Goal: Task Accomplishment & Management: Use online tool/utility

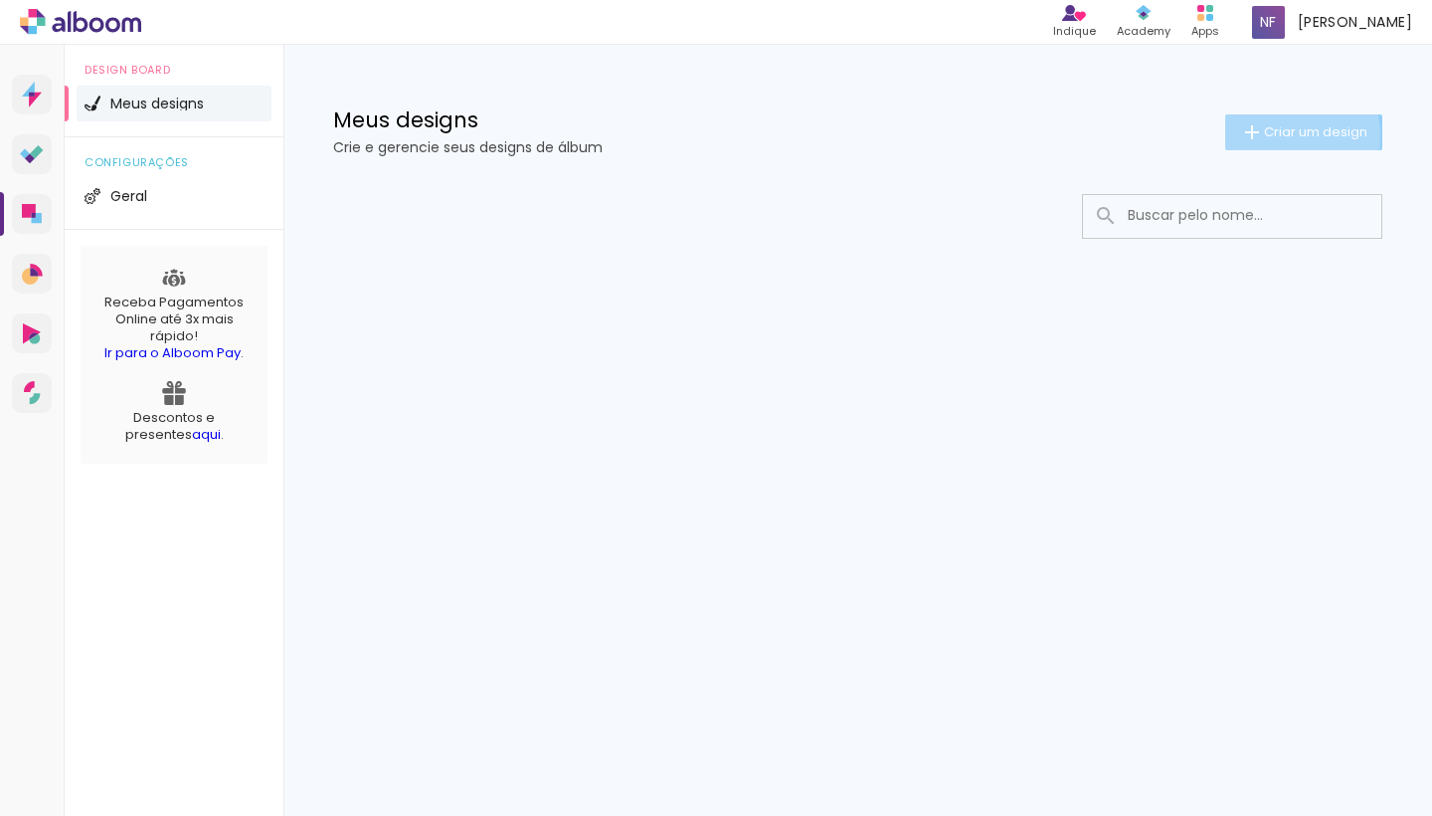
click at [1279, 135] on span "Criar um design" at bounding box center [1315, 131] width 103 height 13
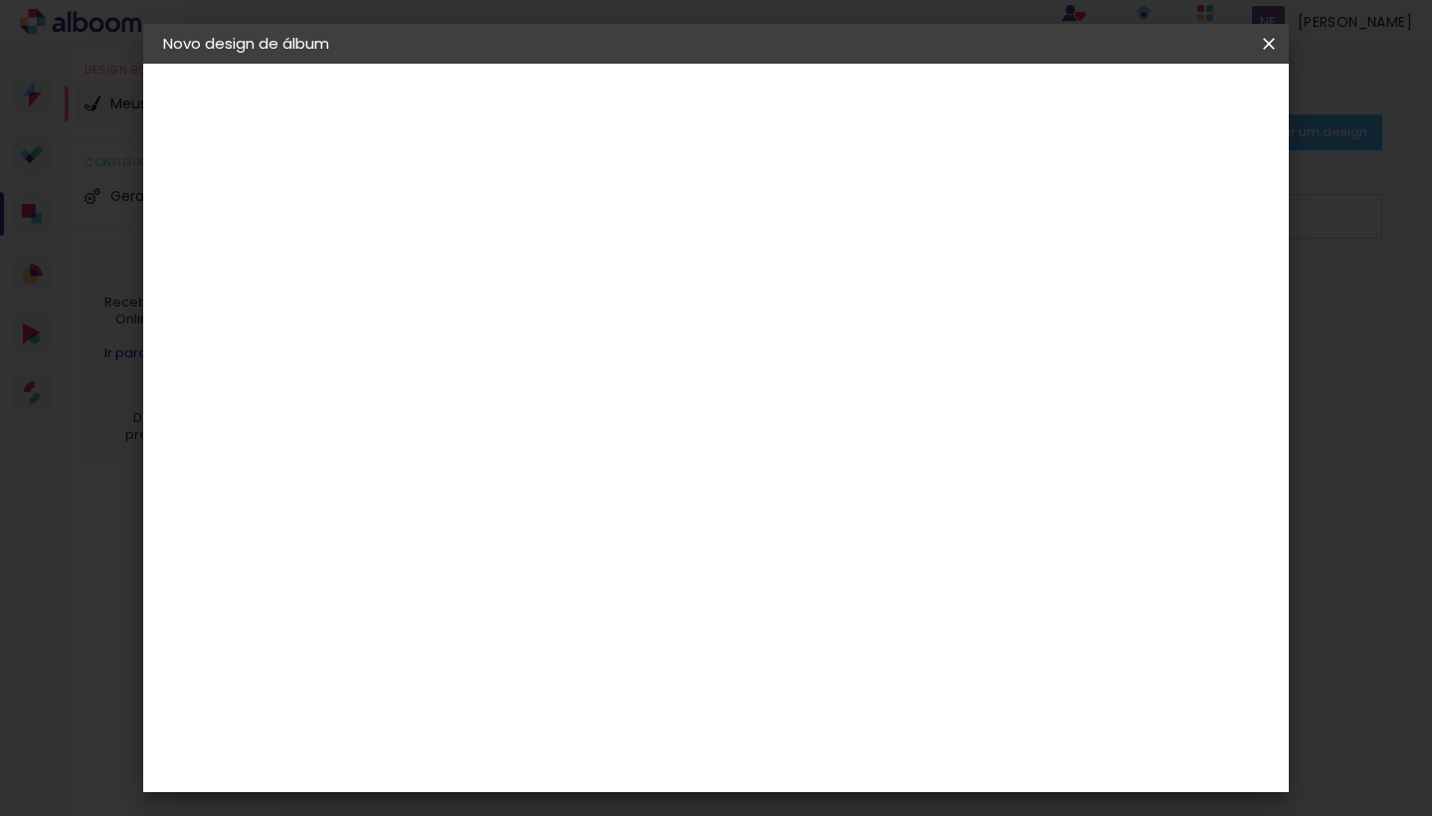
click at [488, 271] on input at bounding box center [488, 267] width 0 height 31
type input "[US_STATE] 24"
type paper-input "[US_STATE] 24"
click at [0, 0] on slot "Avançar" at bounding box center [0, 0] width 0 height 0
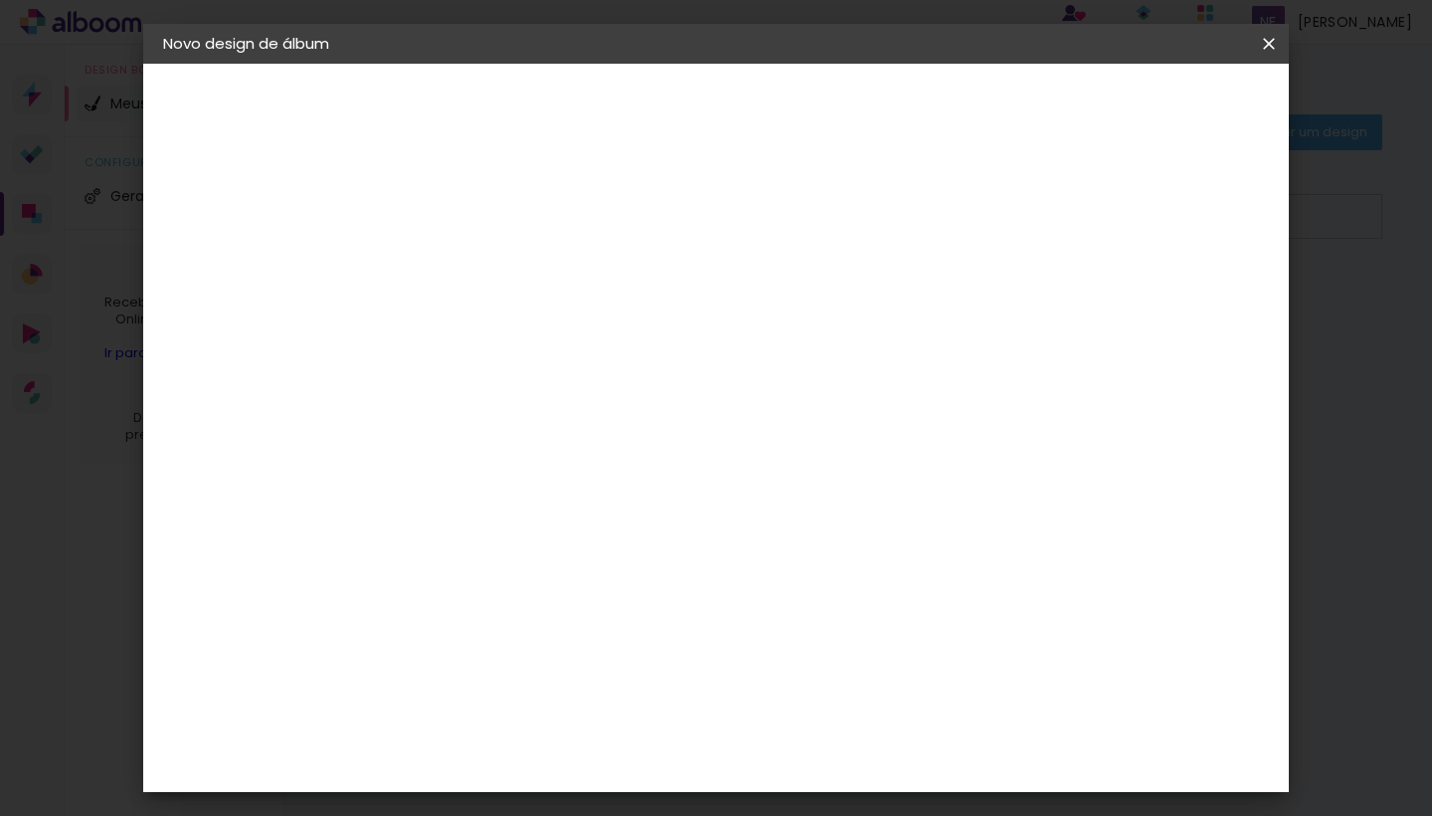
click at [861, 296] on paper-item "Sugerir uma encadernadora" at bounding box center [765, 317] width 191 height 52
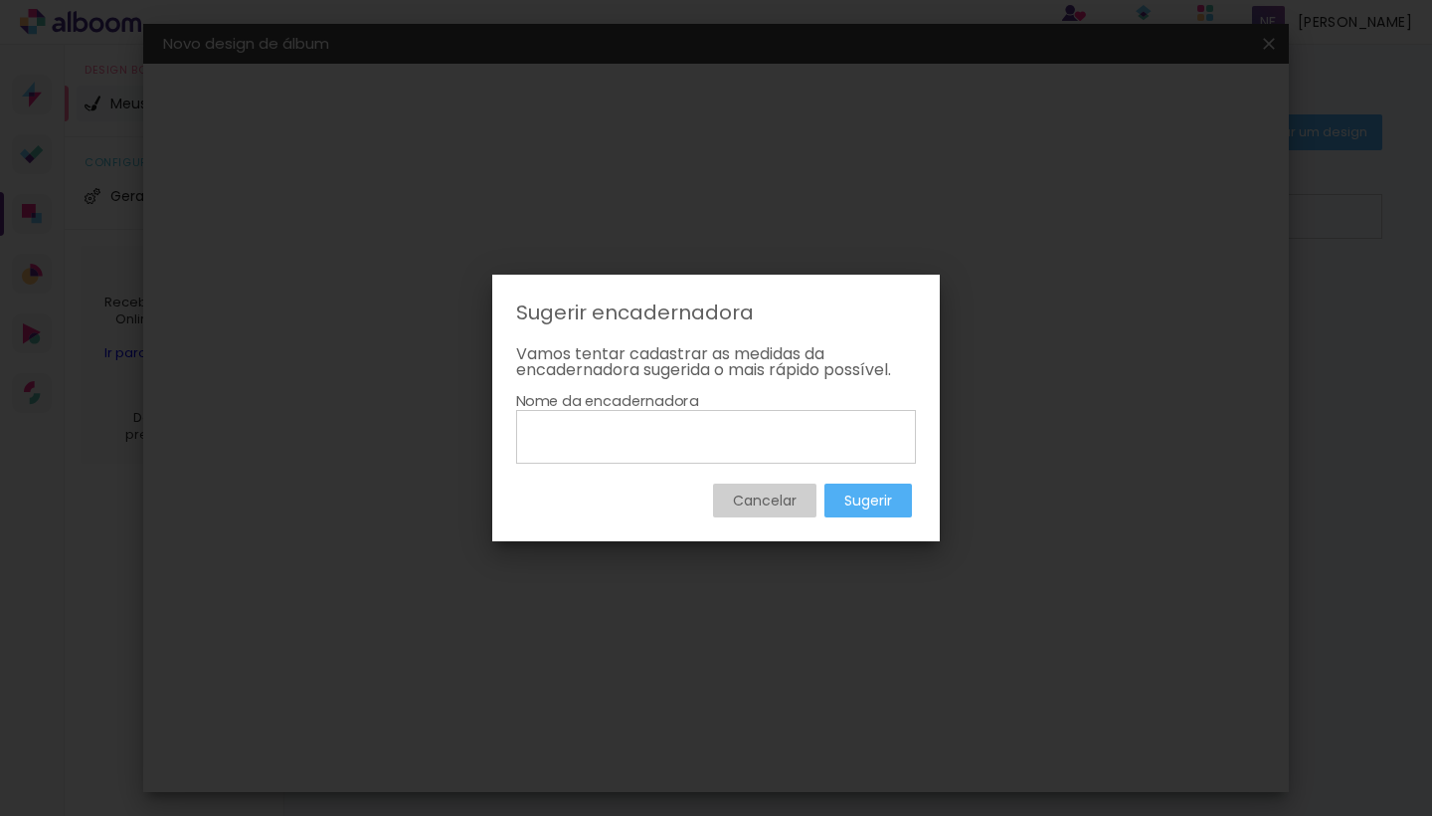
click at [800, 506] on paper-button "Cancelar" at bounding box center [764, 500] width 103 height 34
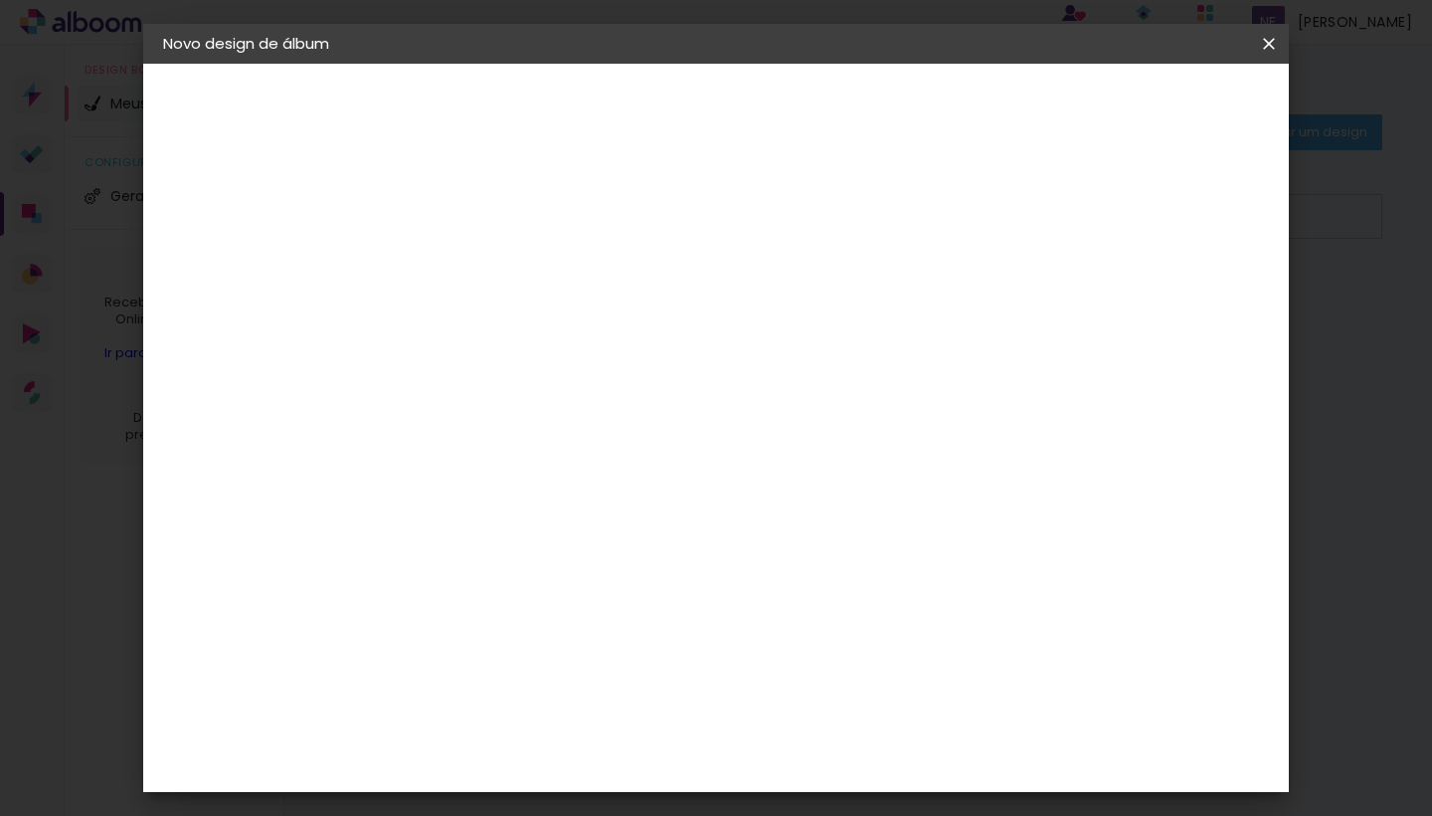
scroll to position [3115, 0]
click at [531, 633] on div "Master Album" at bounding box center [503, 649] width 56 height 32
click at [0, 0] on slot "Avançar" at bounding box center [0, 0] width 0 height 0
click at [696, 805] on span "30 × 30 cm" at bounding box center [660, 825] width 74 height 41
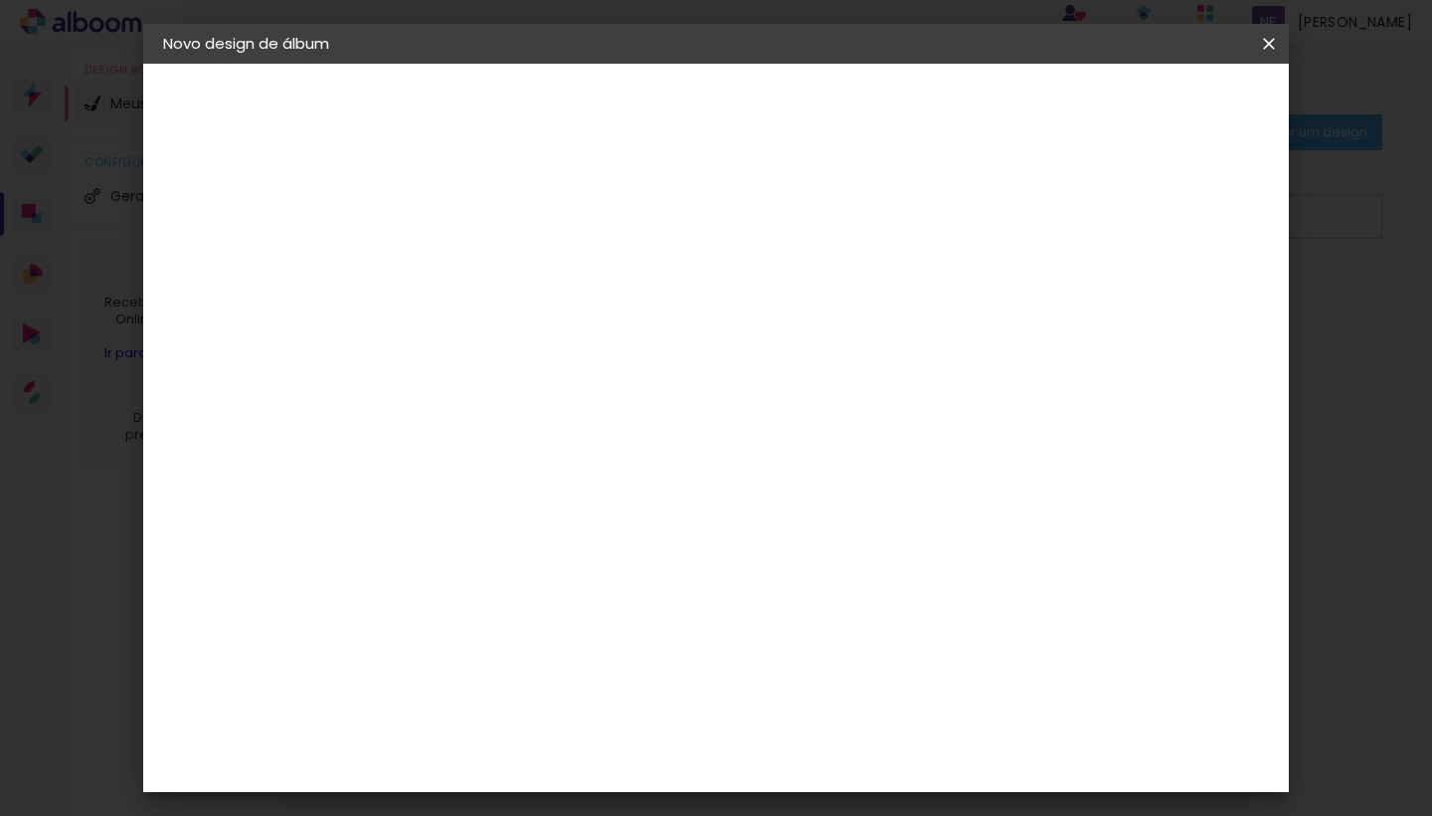
click at [0, 0] on slot "Avançar" at bounding box center [0, 0] width 0 height 0
click at [0, 0] on slot "Voltar" at bounding box center [0, 0] width 0 height 0
click at [696, 805] on span "30 × 30 cm" at bounding box center [660, 825] width 74 height 41
click at [0, 0] on slot "Avançar" at bounding box center [0, 0] width 0 height 0
click at [1047, 218] on div at bounding box center [1038, 215] width 18 height 18
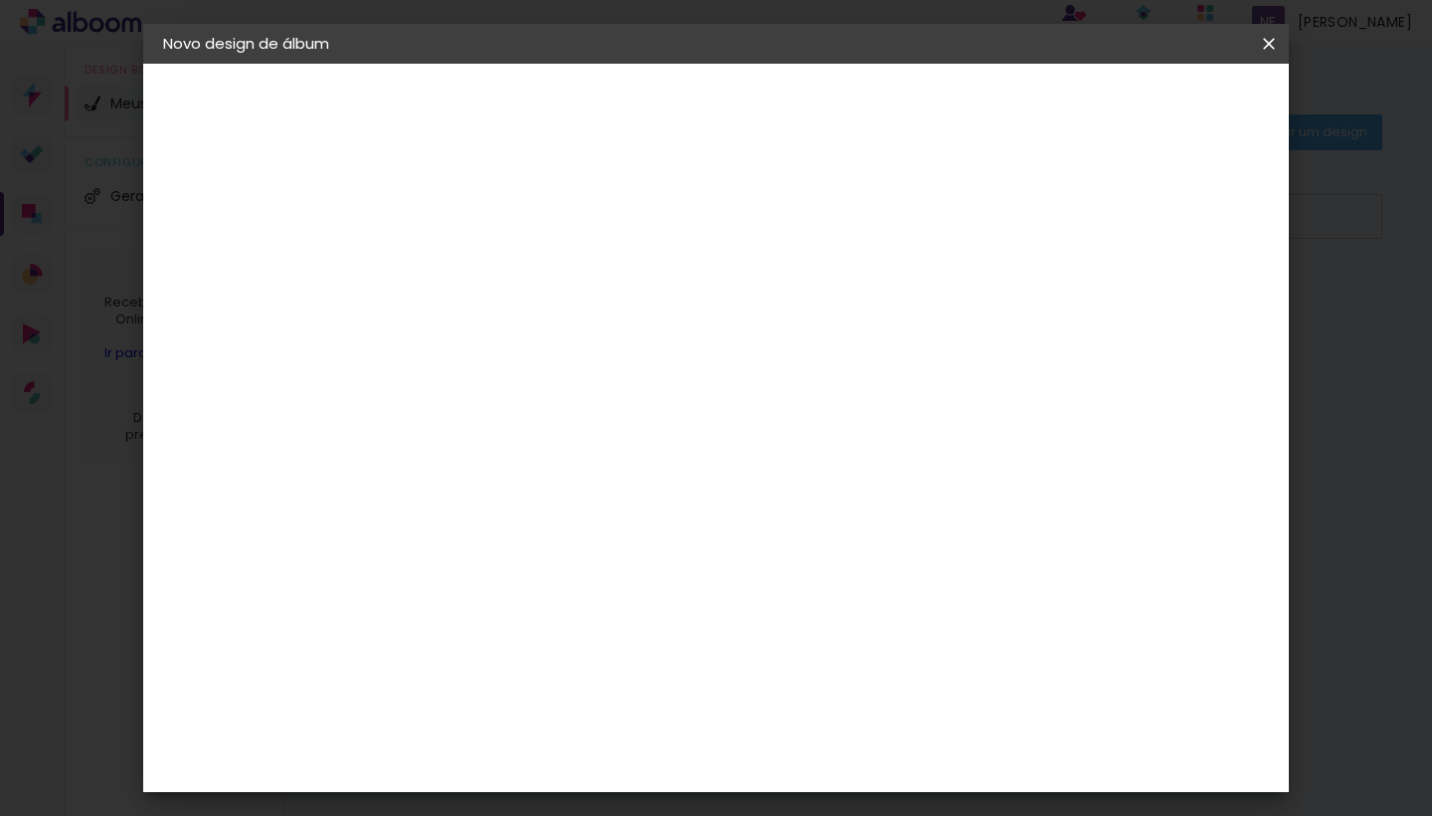
type paper-checkbox "on"
click at [1047, 218] on div at bounding box center [1038, 215] width 18 height 18
click at [1180, 116] on paper-button "Iniciar design" at bounding box center [1114, 106] width 130 height 34
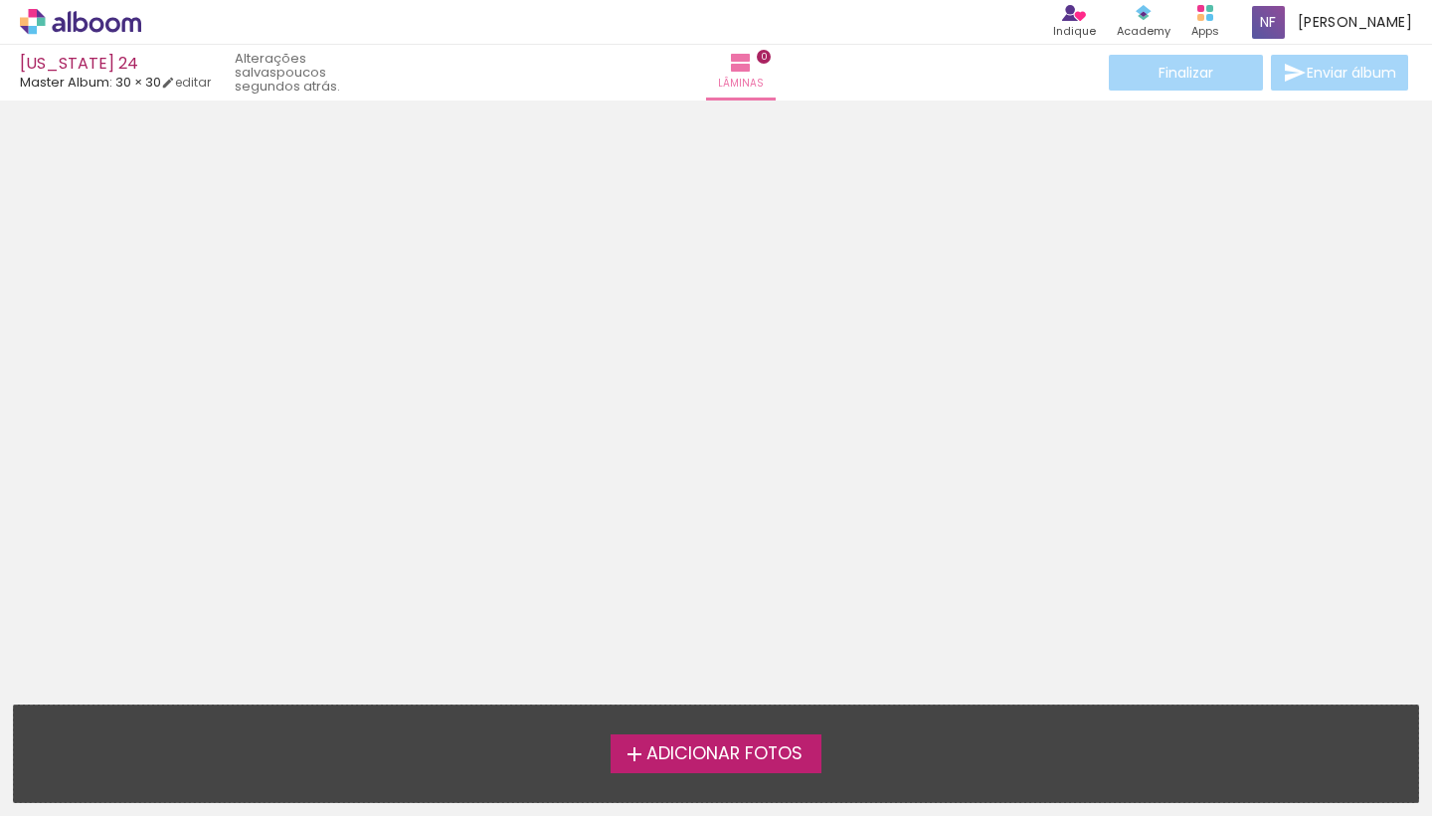
click at [740, 754] on span "Adicionar Fotos" at bounding box center [724, 754] width 156 height 18
click at [0, 0] on input "file" at bounding box center [0, 0] width 0 height 0
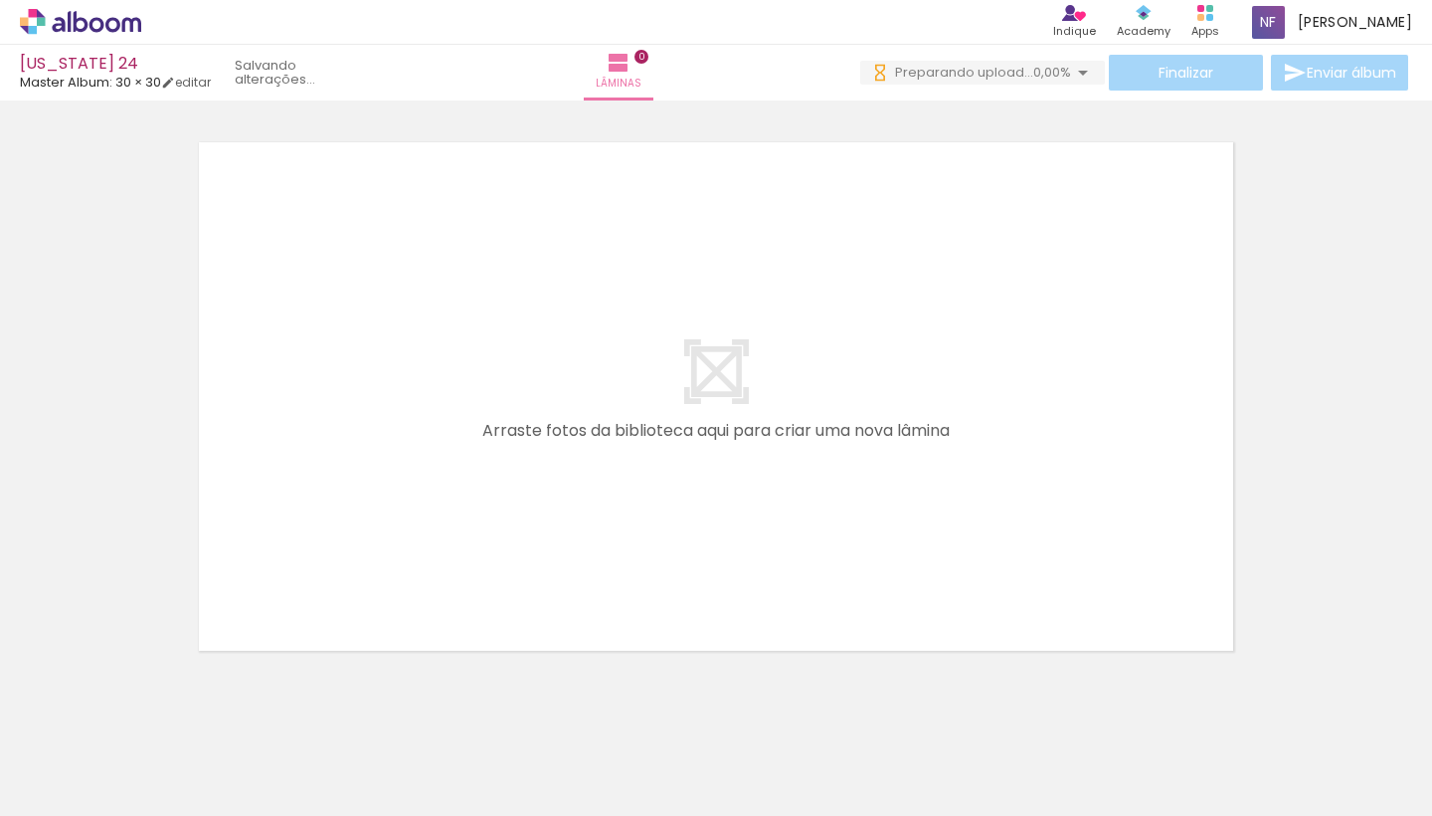
scroll to position [0, 673]
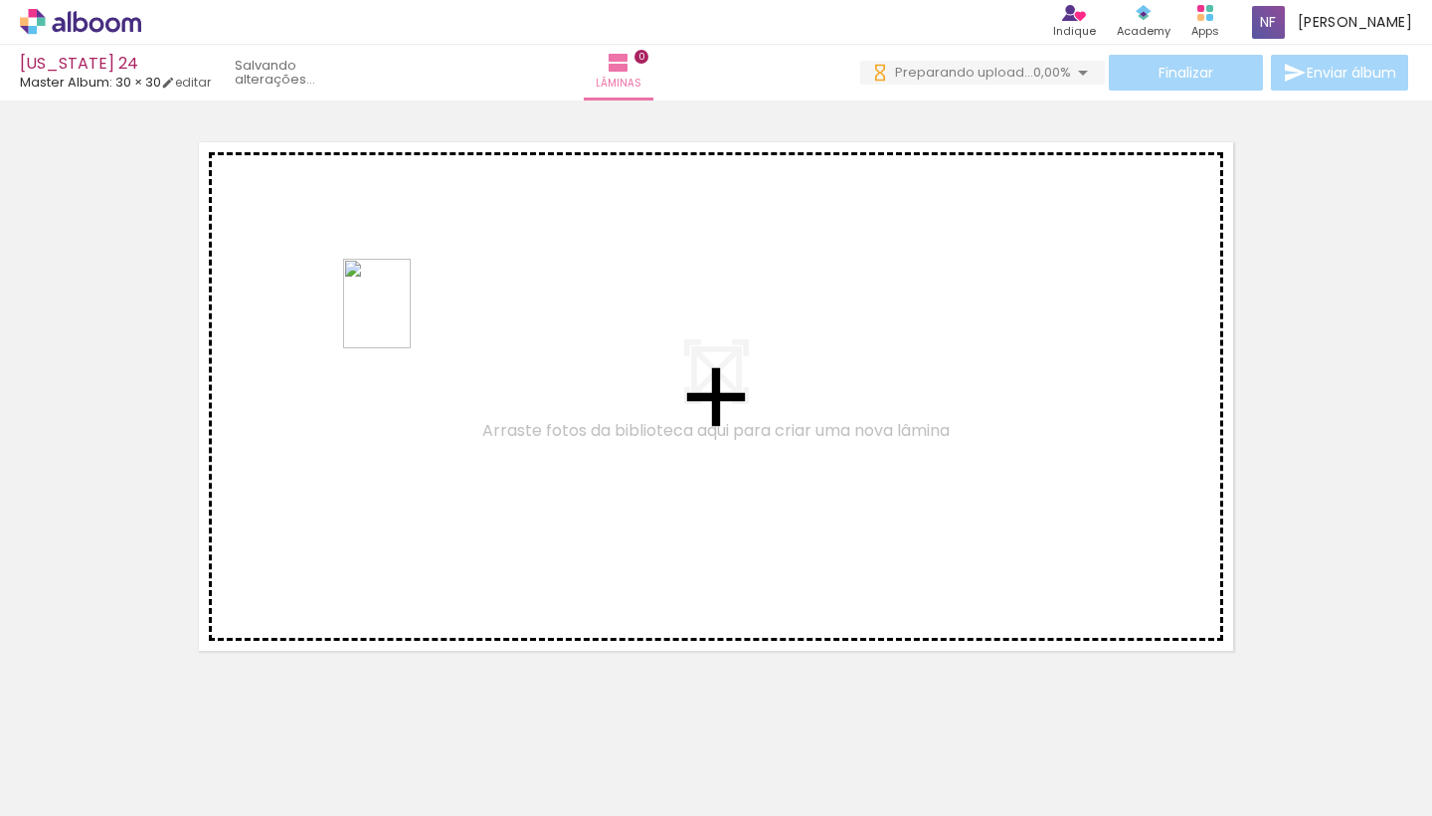
drag, startPoint x: 647, startPoint y: 753, endPoint x: 397, endPoint y: 311, distance: 507.7
click at [397, 311] on quentale-workspace at bounding box center [716, 408] width 1432 height 816
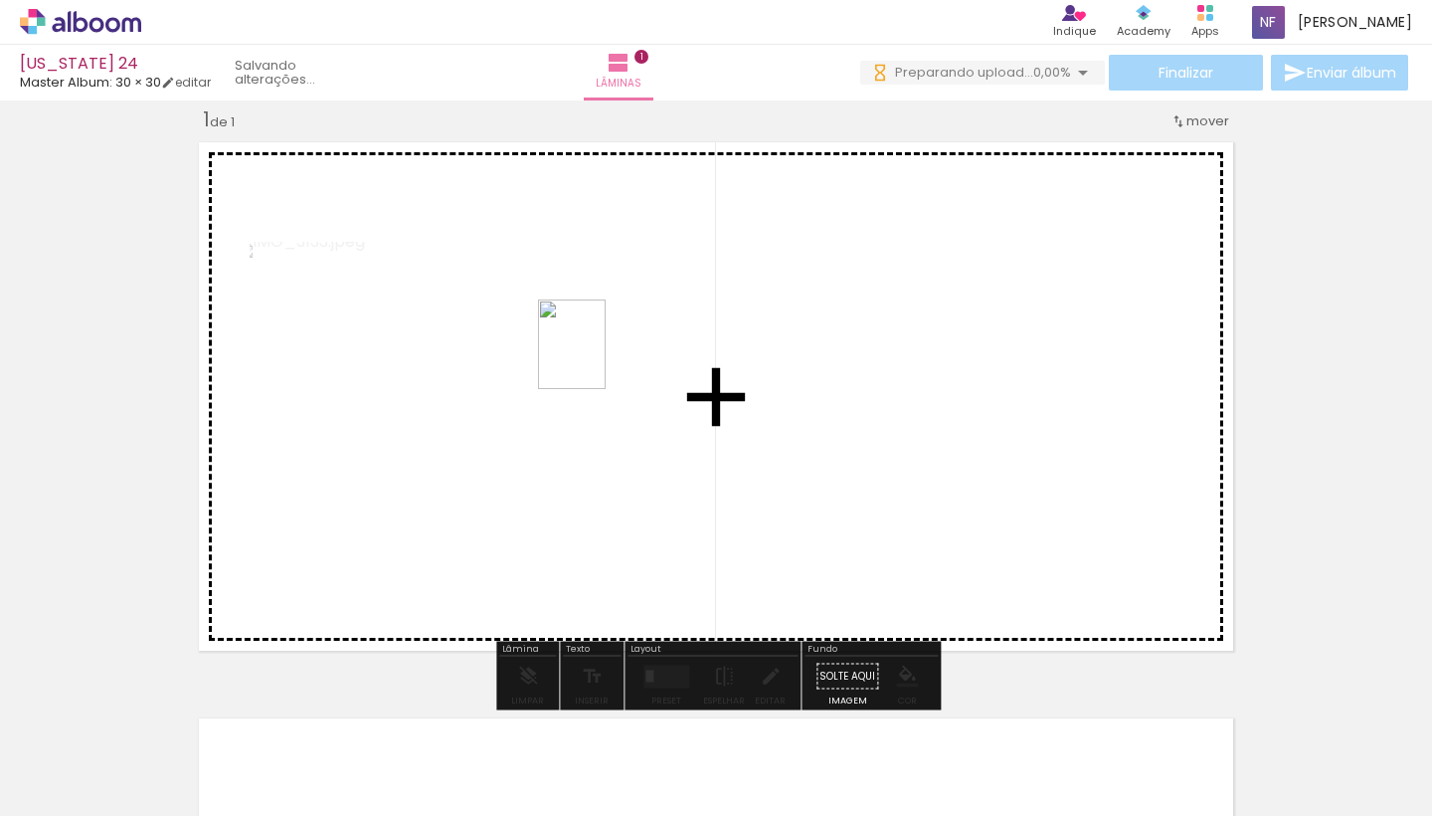
drag, startPoint x: 754, startPoint y: 764, endPoint x: 598, endPoint y: 359, distance: 433.8
click at [598, 359] on quentale-workspace at bounding box center [716, 408] width 1432 height 816
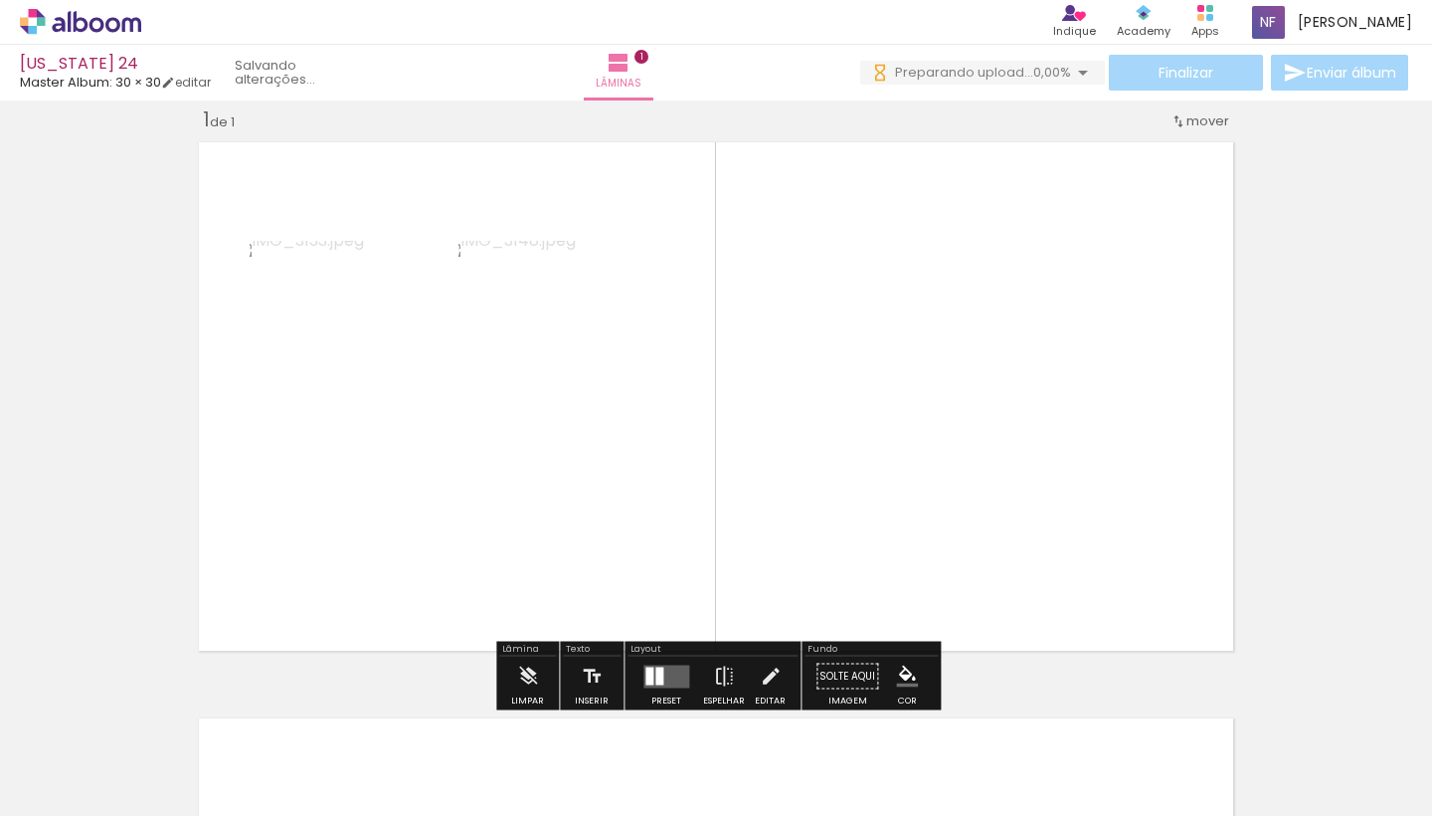
scroll to position [0, 0]
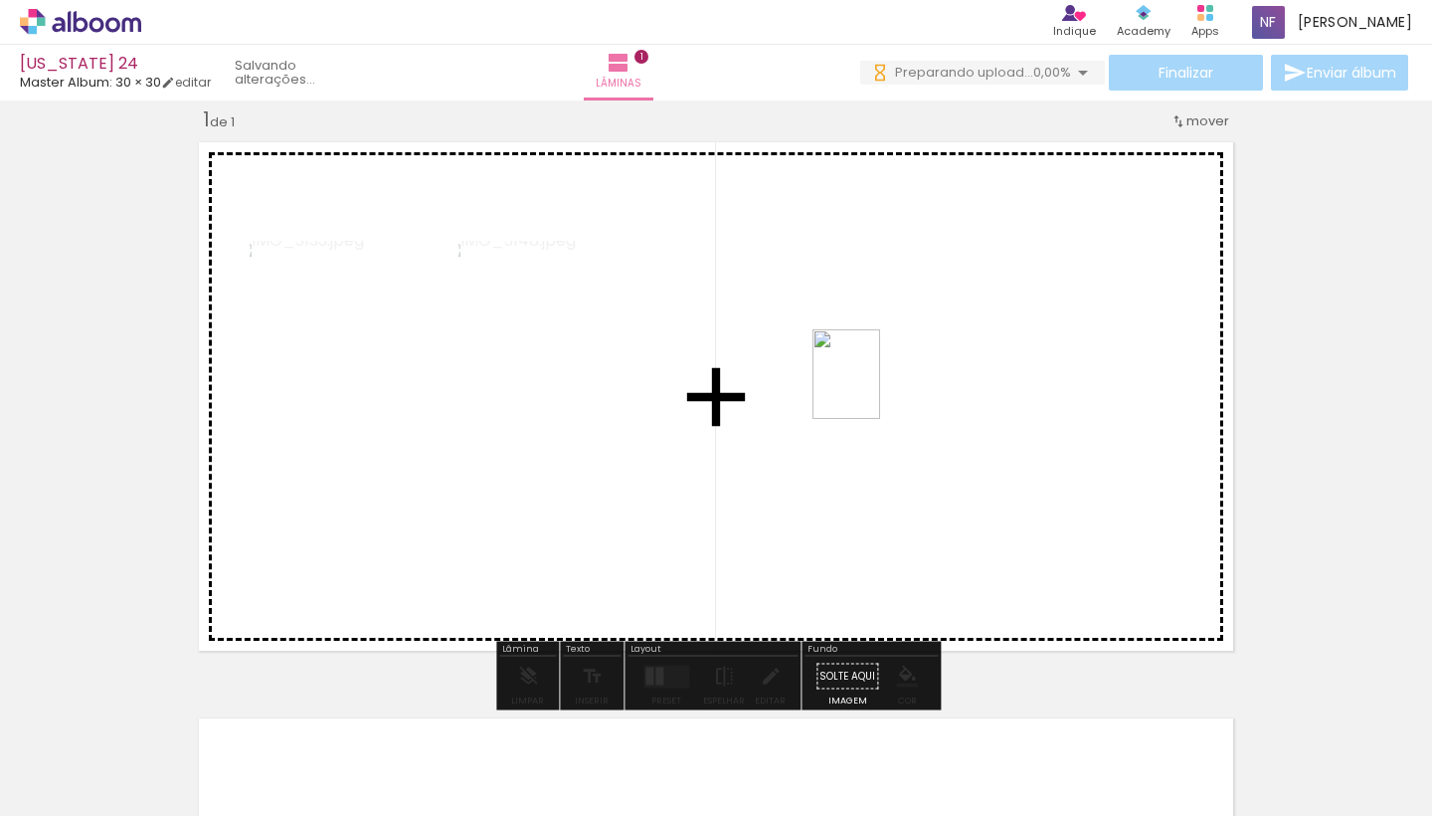
drag, startPoint x: 887, startPoint y: 769, endPoint x: 868, endPoint y: 387, distance: 382.4
click at [868, 387] on quentale-workspace at bounding box center [716, 408] width 1432 height 816
drag, startPoint x: 1084, startPoint y: 771, endPoint x: 927, endPoint y: 455, distance: 352.3
click at [927, 455] on quentale-workspace at bounding box center [716, 408] width 1432 height 816
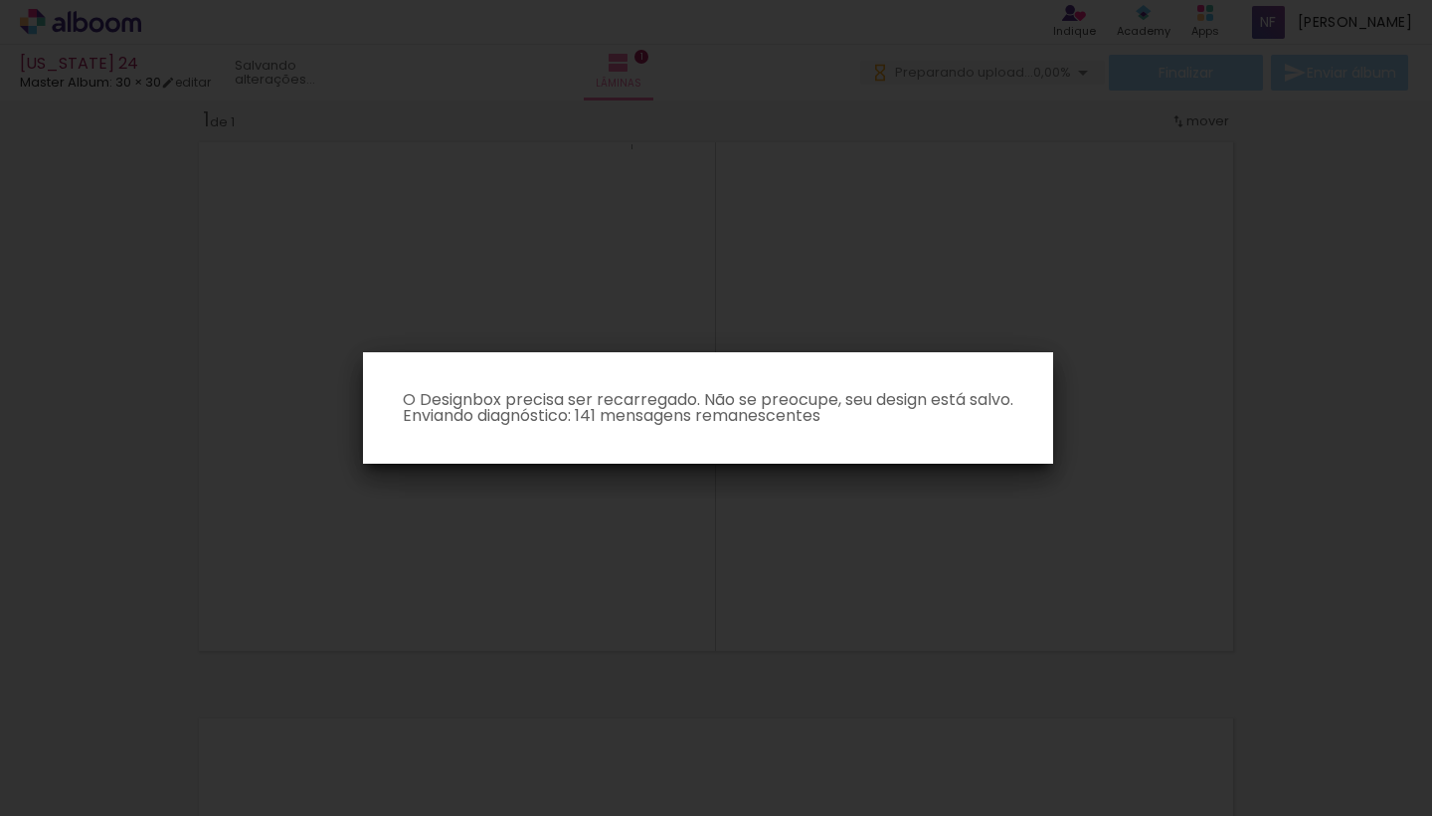
click at [1282, 393] on iron-overlay-backdrop at bounding box center [716, 408] width 1432 height 816
click at [1289, 288] on iron-overlay-backdrop at bounding box center [716, 408] width 1432 height 816
click at [142, 286] on iron-overlay-backdrop at bounding box center [716, 408] width 1432 height 816
click at [1275, 379] on iron-overlay-backdrop at bounding box center [716, 408] width 1432 height 816
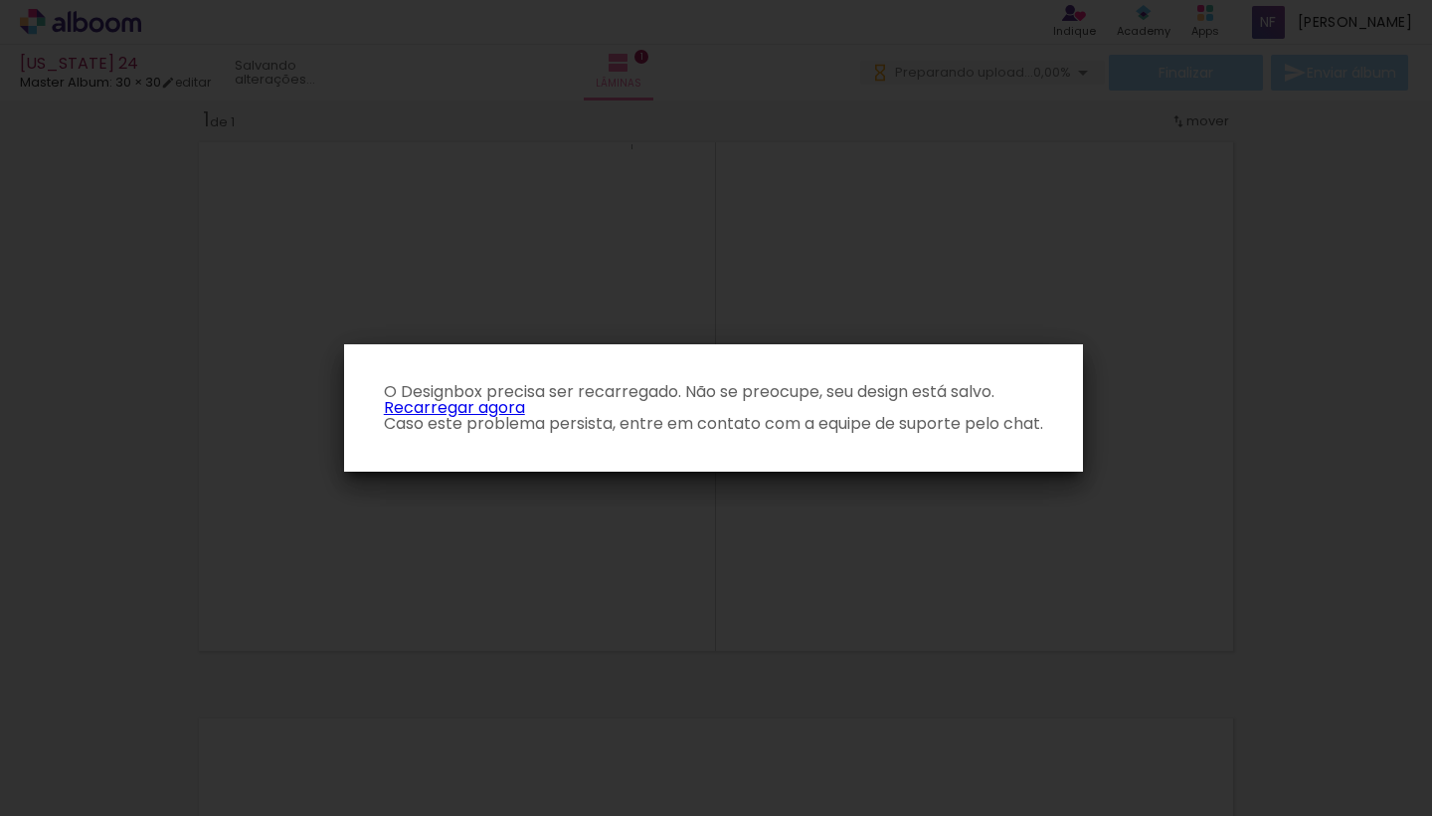
click at [465, 410] on link "Recarregar agora" at bounding box center [454, 407] width 141 height 23
click at [478, 414] on p "O Designbox precisa ser recarregado. Não se preocupe, seu design está salvo. Re…" at bounding box center [713, 408] width 707 height 48
click at [493, 406] on link "Recarregar agora" at bounding box center [454, 407] width 141 height 23
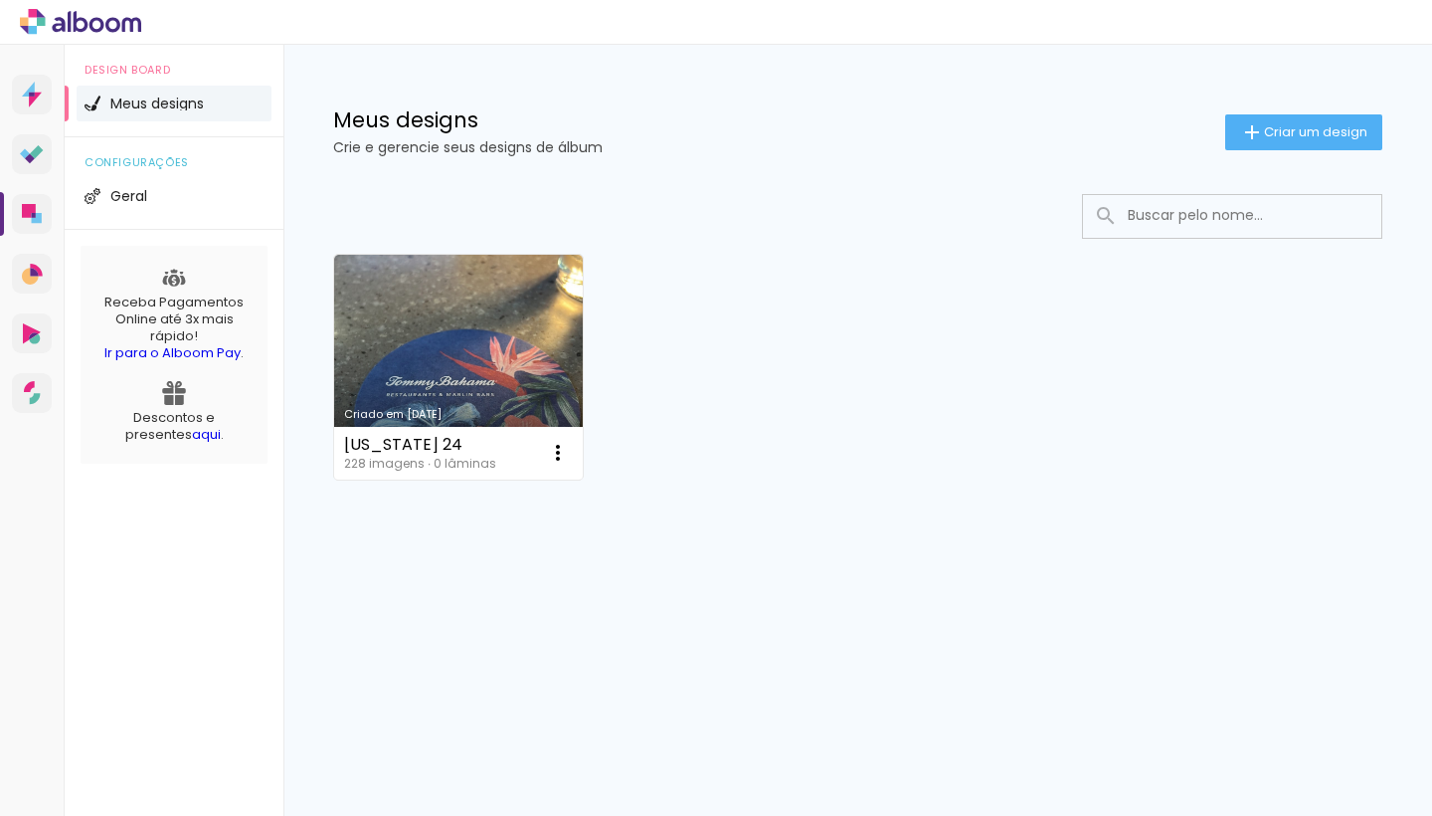
click at [187, 105] on span "Meus designs" at bounding box center [156, 103] width 93 height 14
click at [33, 214] on icon at bounding box center [34, 215] width 4 height 5
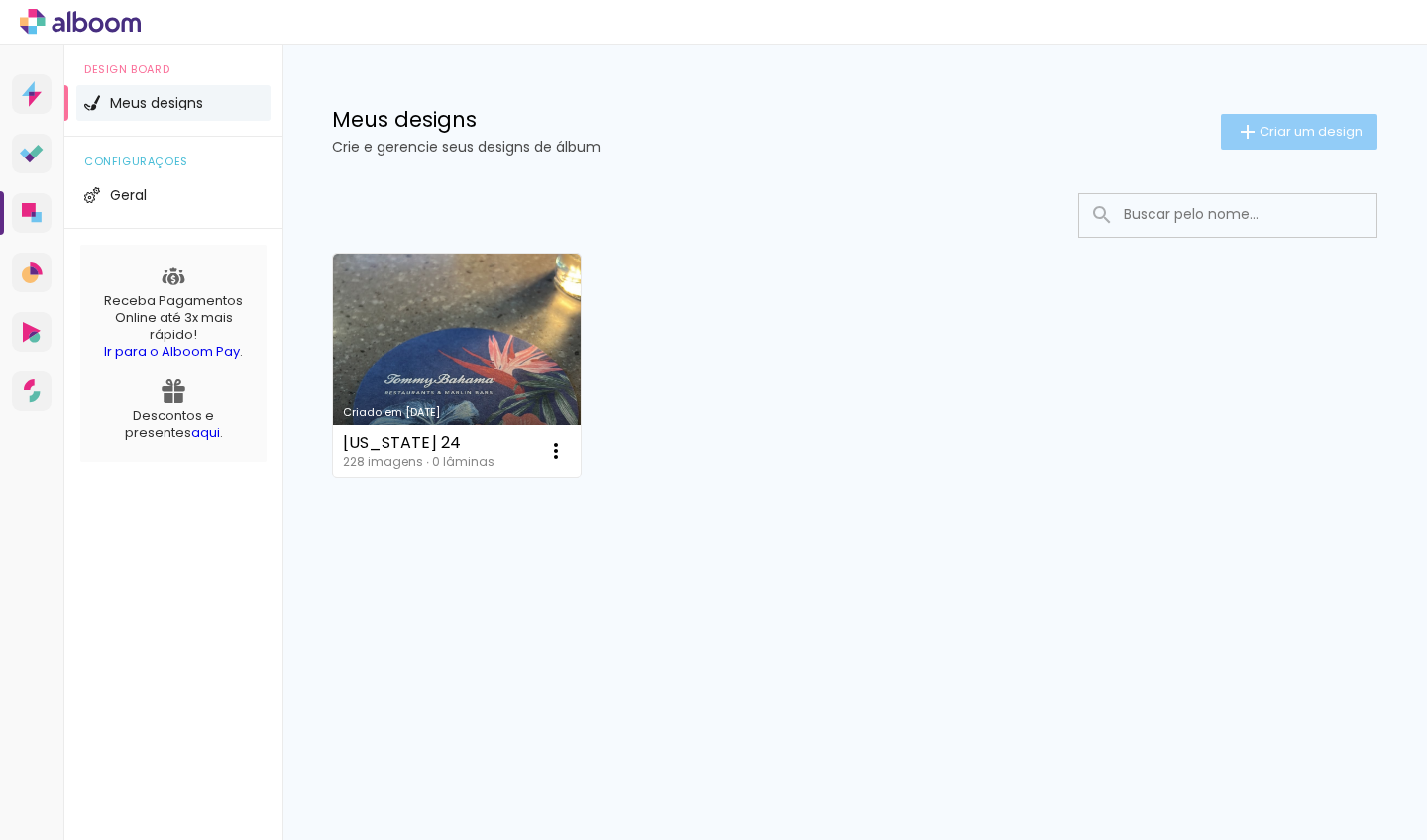
click at [1248, 126] on iron-icon at bounding box center [1248, 132] width 24 height 24
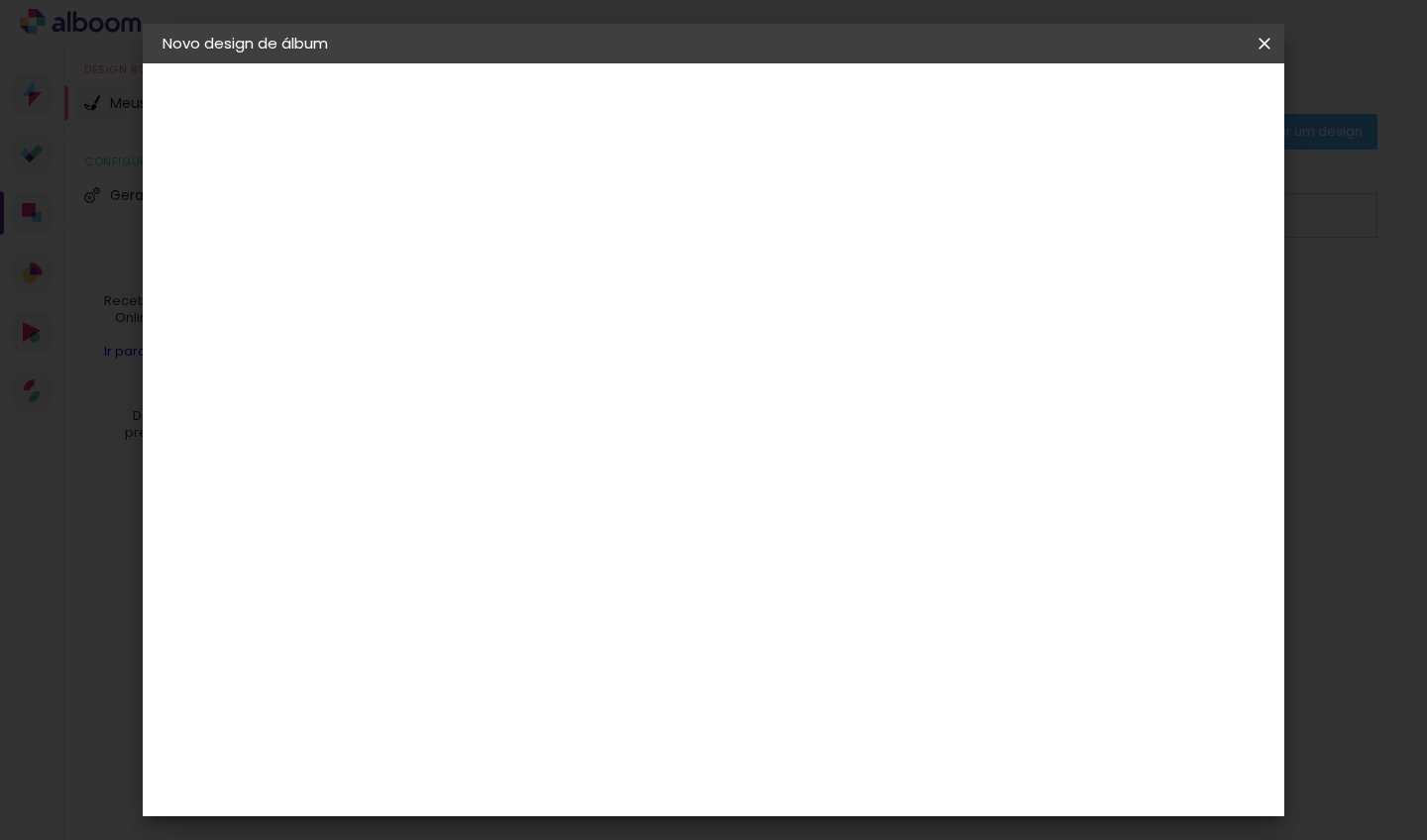
click at [493, 249] on paper-input-container "Título do álbum" at bounding box center [486, 267] width 14 height 51
type input "foto"
type paper-input "foto"
click at [690, 116] on paper-button "Avançar" at bounding box center [641, 106] width 97 height 34
